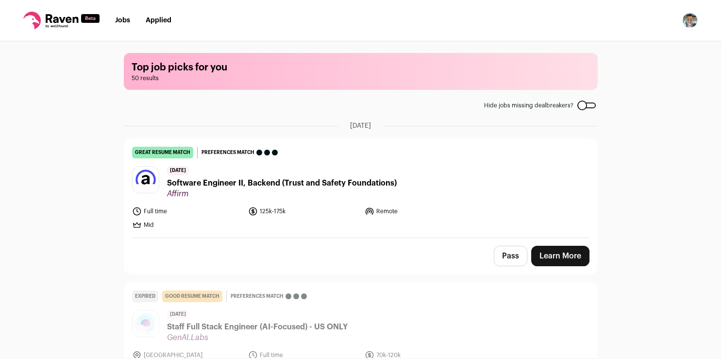
scroll to position [412, 0]
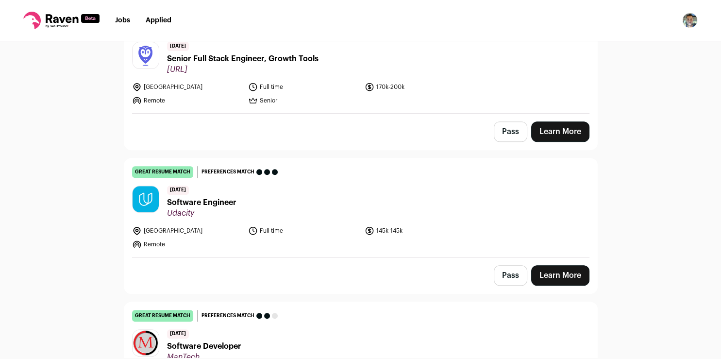
click at [566, 274] on link "Learn More" at bounding box center [560, 275] width 58 height 20
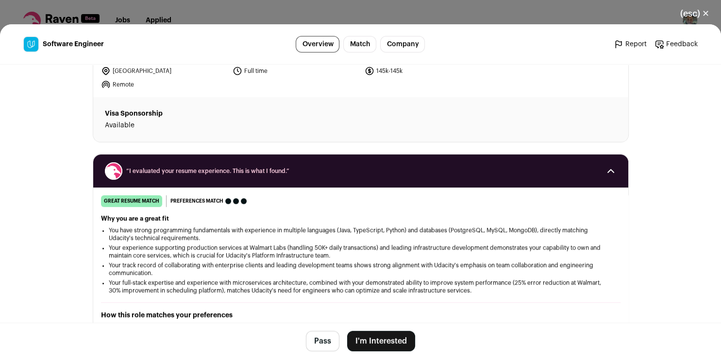
scroll to position [85, 0]
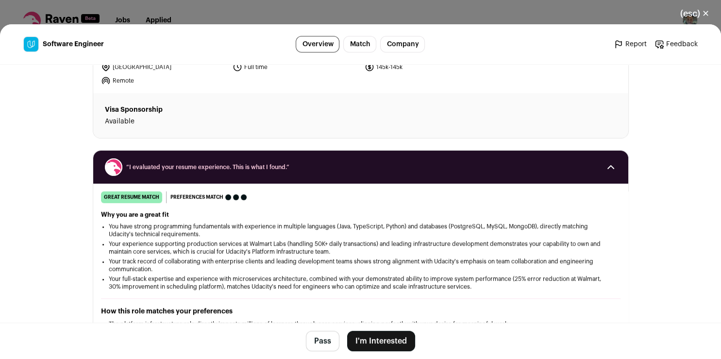
click at [384, 336] on button "I'm Interested" at bounding box center [381, 341] width 68 height 20
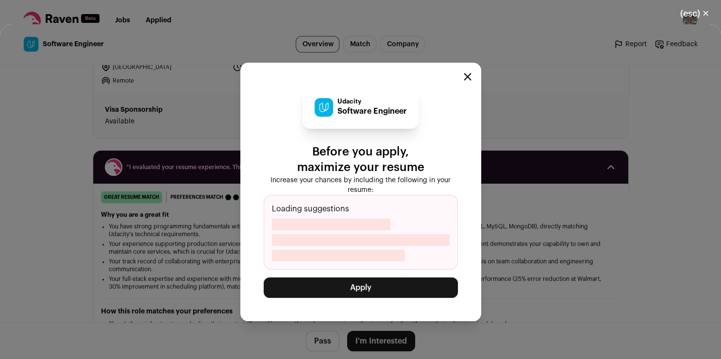
click at [380, 291] on button "Apply" at bounding box center [361, 287] width 194 height 20
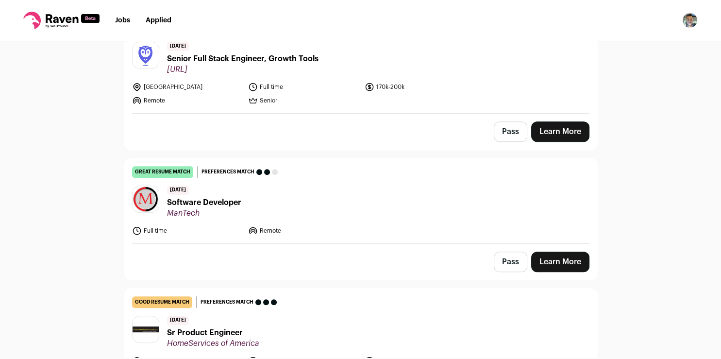
click at [434, 248] on div "Pass Learn More" at bounding box center [360, 262] width 473 height 36
click at [548, 255] on link "Learn More" at bounding box center [560, 262] width 58 height 20
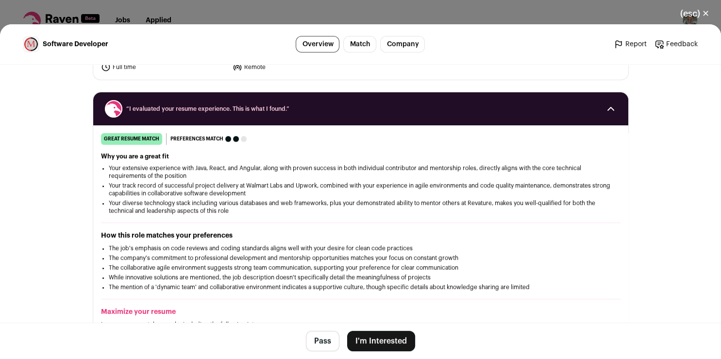
click at [359, 337] on button "I'm Interested" at bounding box center [381, 341] width 68 height 20
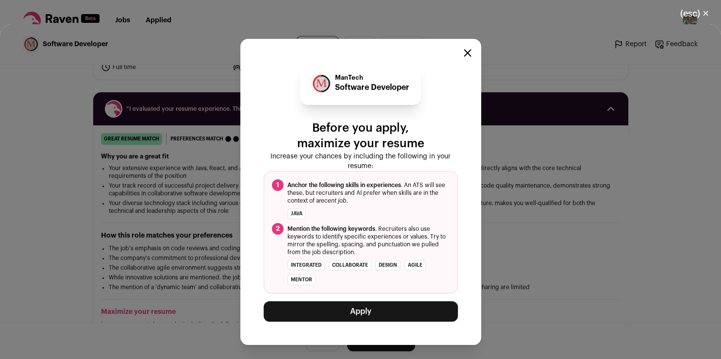
click at [359, 310] on button "Apply" at bounding box center [361, 311] width 194 height 20
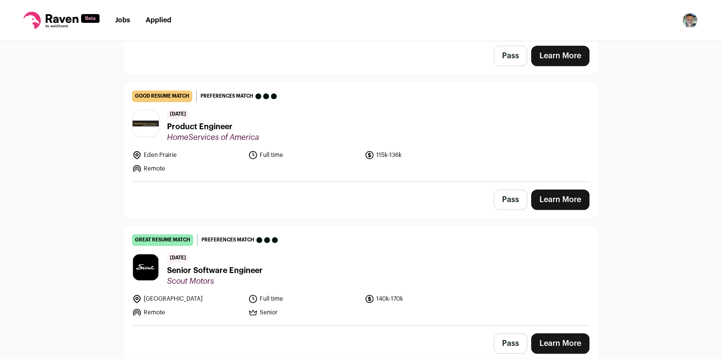
scroll to position [787, 0]
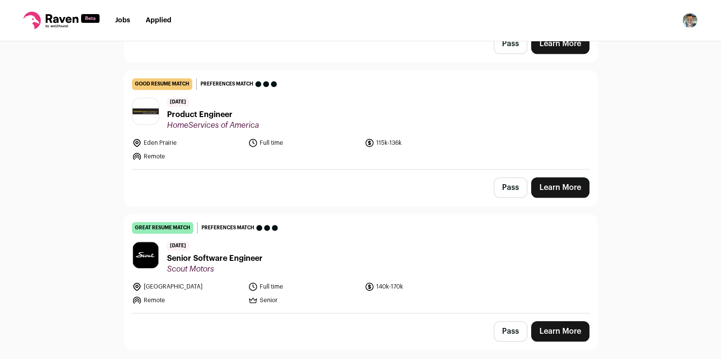
click at [546, 323] on link "Learn More" at bounding box center [560, 331] width 58 height 20
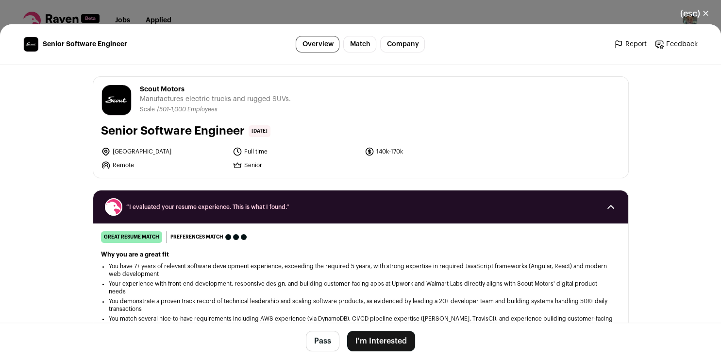
scroll to position [85, 0]
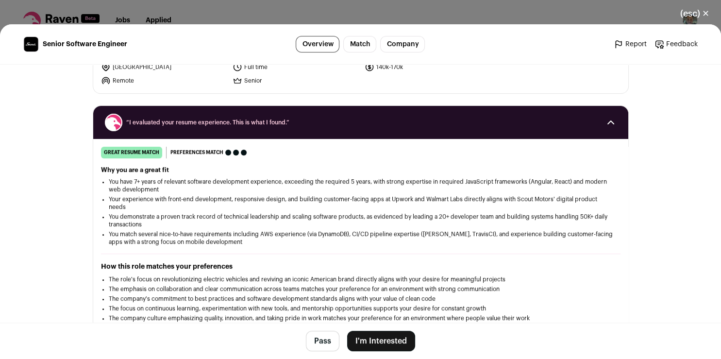
click at [375, 336] on button "I'm Interested" at bounding box center [381, 341] width 68 height 20
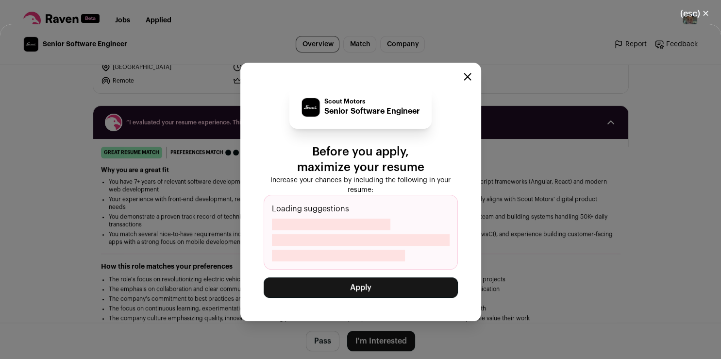
click at [382, 289] on button "Apply" at bounding box center [361, 287] width 194 height 20
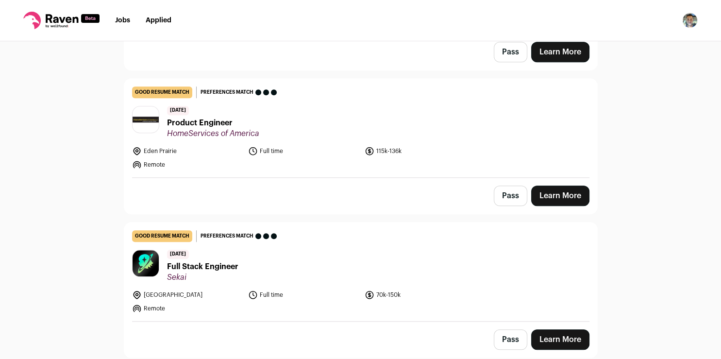
scroll to position [775, 0]
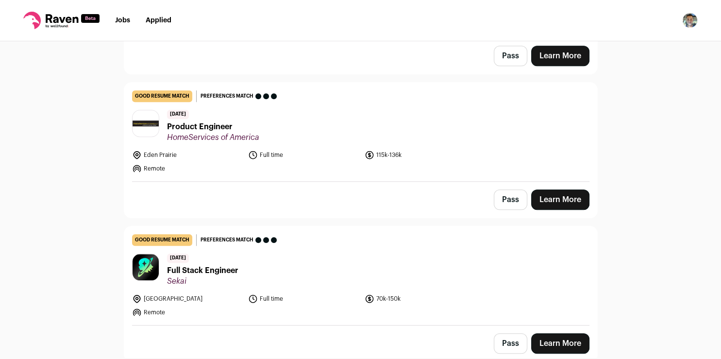
click at [504, 342] on button "Pass" at bounding box center [511, 343] width 34 height 20
click at [510, 200] on button "Pass" at bounding box center [511, 199] width 34 height 20
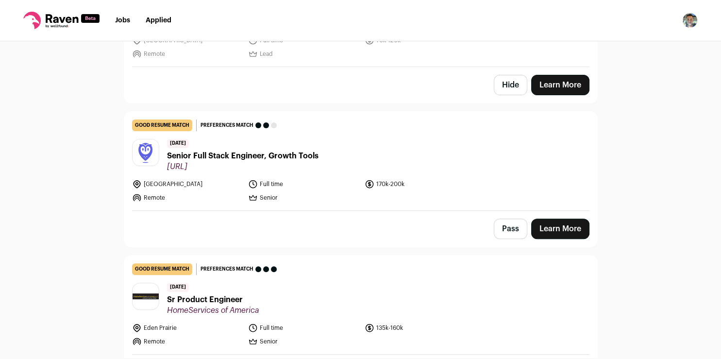
scroll to position [218, 0]
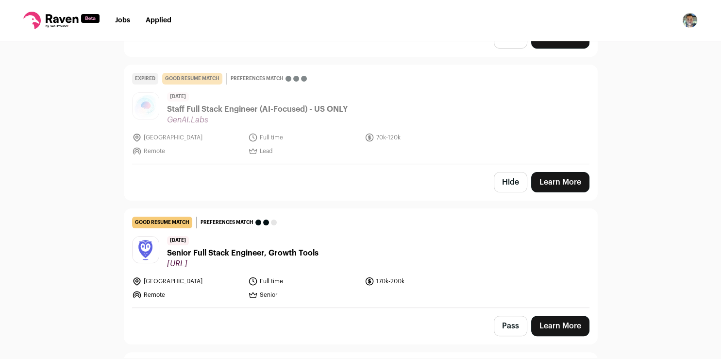
click at [553, 324] on link "Learn More" at bounding box center [560, 326] width 58 height 20
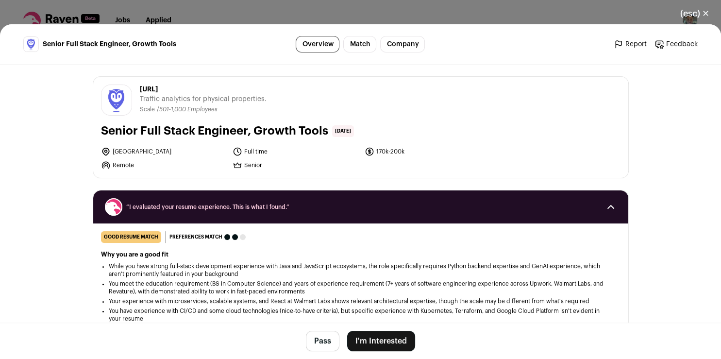
scroll to position [85, 0]
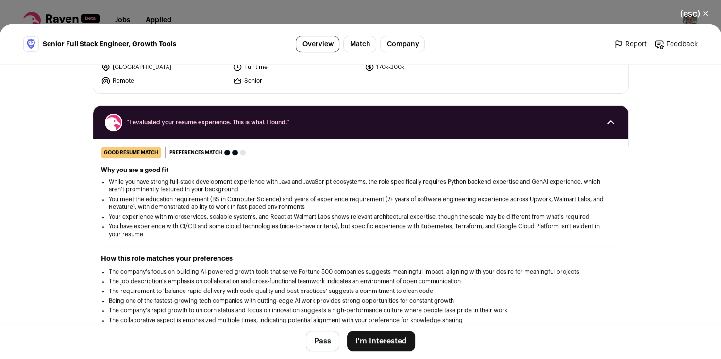
click at [372, 338] on button "I'm Interested" at bounding box center [381, 341] width 68 height 20
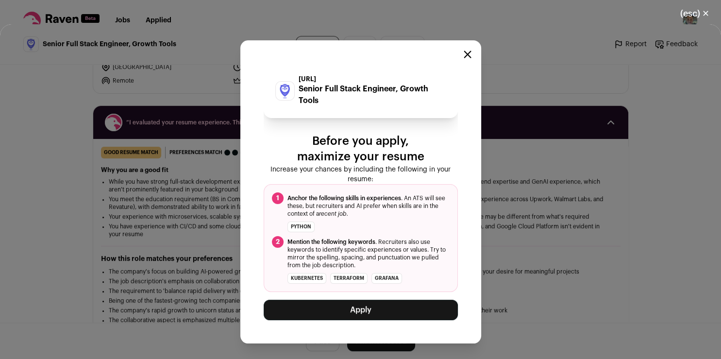
click at [376, 310] on button "Apply" at bounding box center [361, 310] width 194 height 20
